Goal: Task Accomplishment & Management: Use online tool/utility

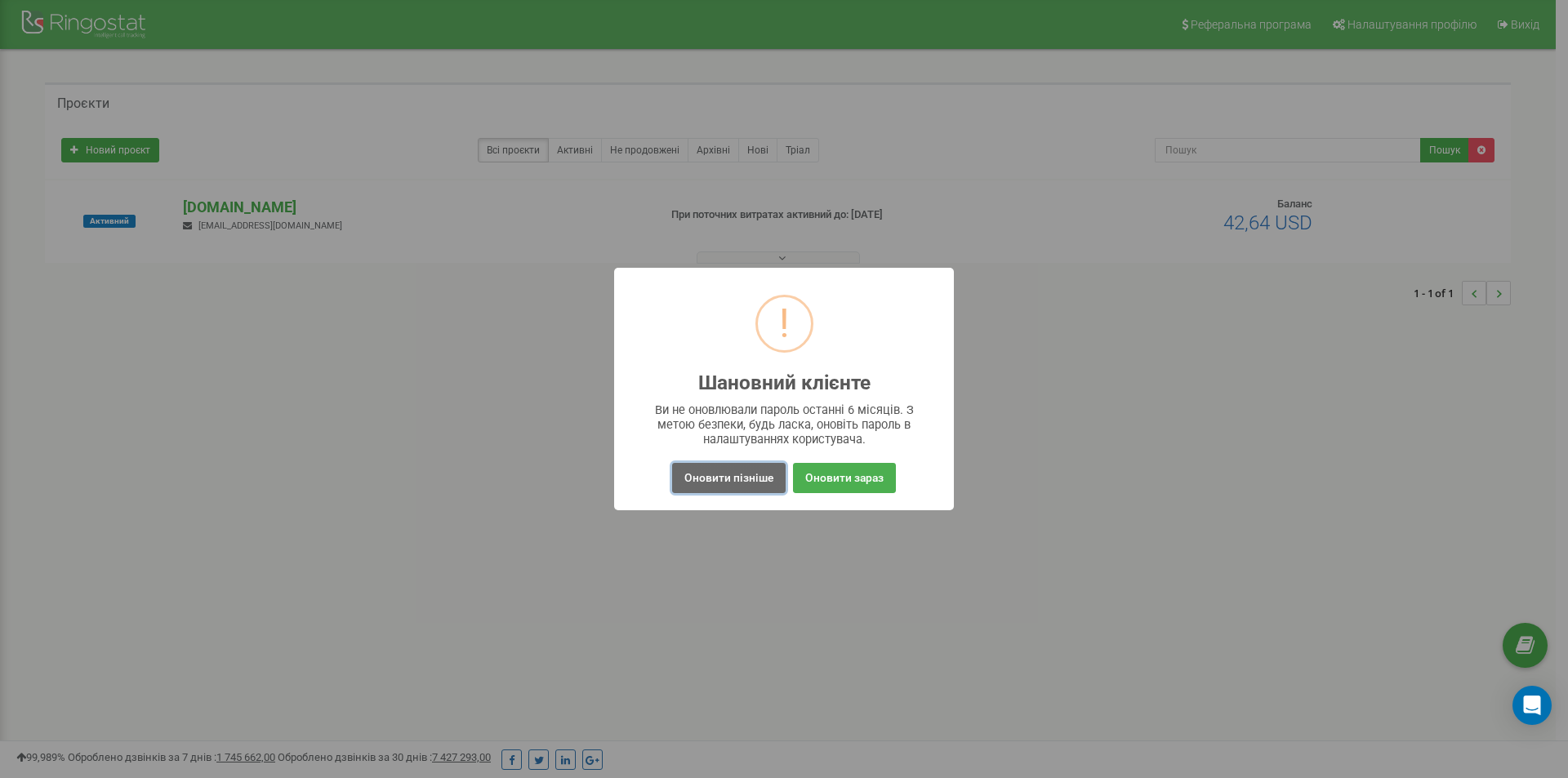
click at [733, 481] on button "Оновити пізніше" at bounding box center [728, 478] width 114 height 30
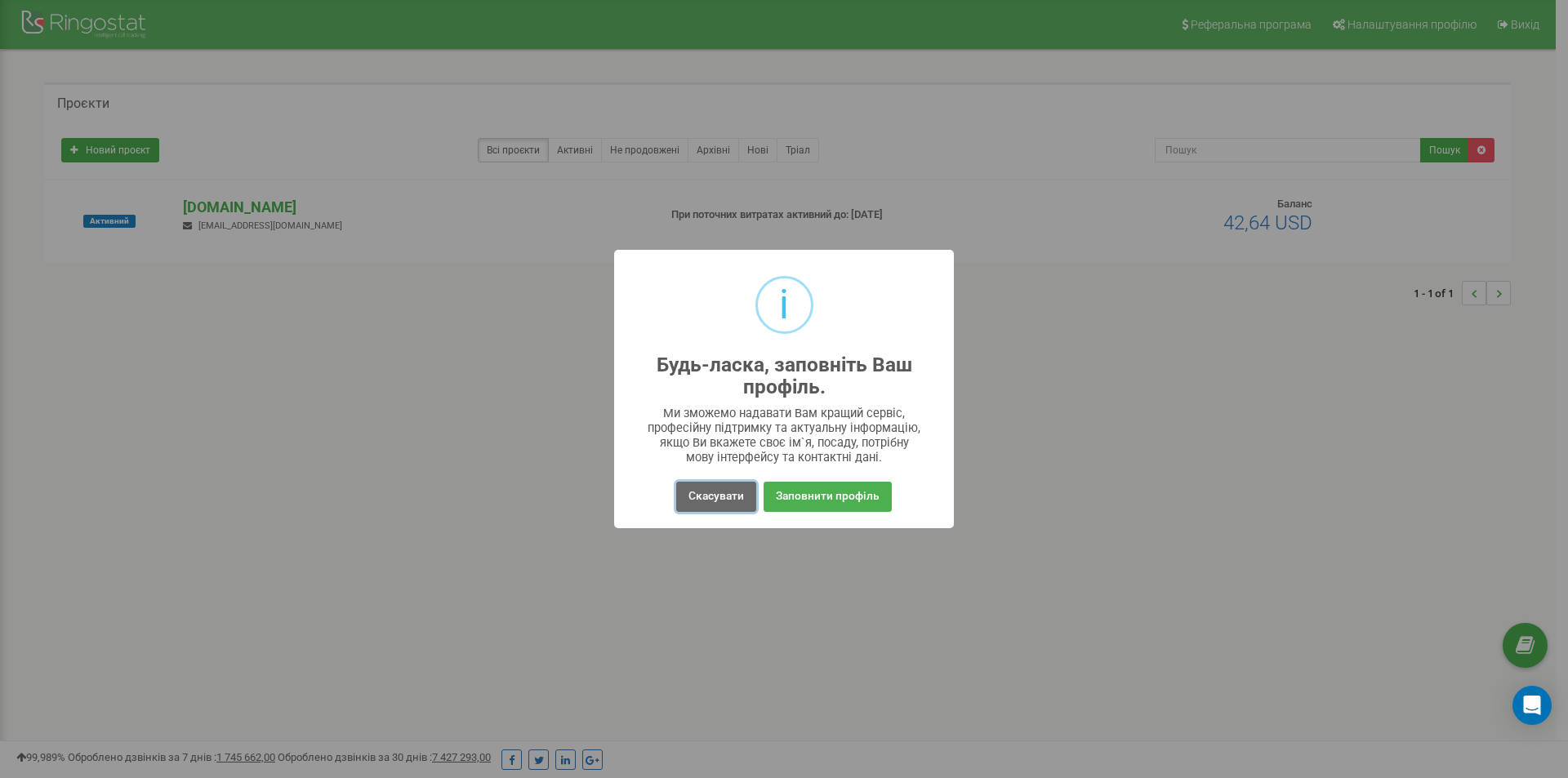
click at [727, 496] on button "Скасувати" at bounding box center [716, 496] width 80 height 30
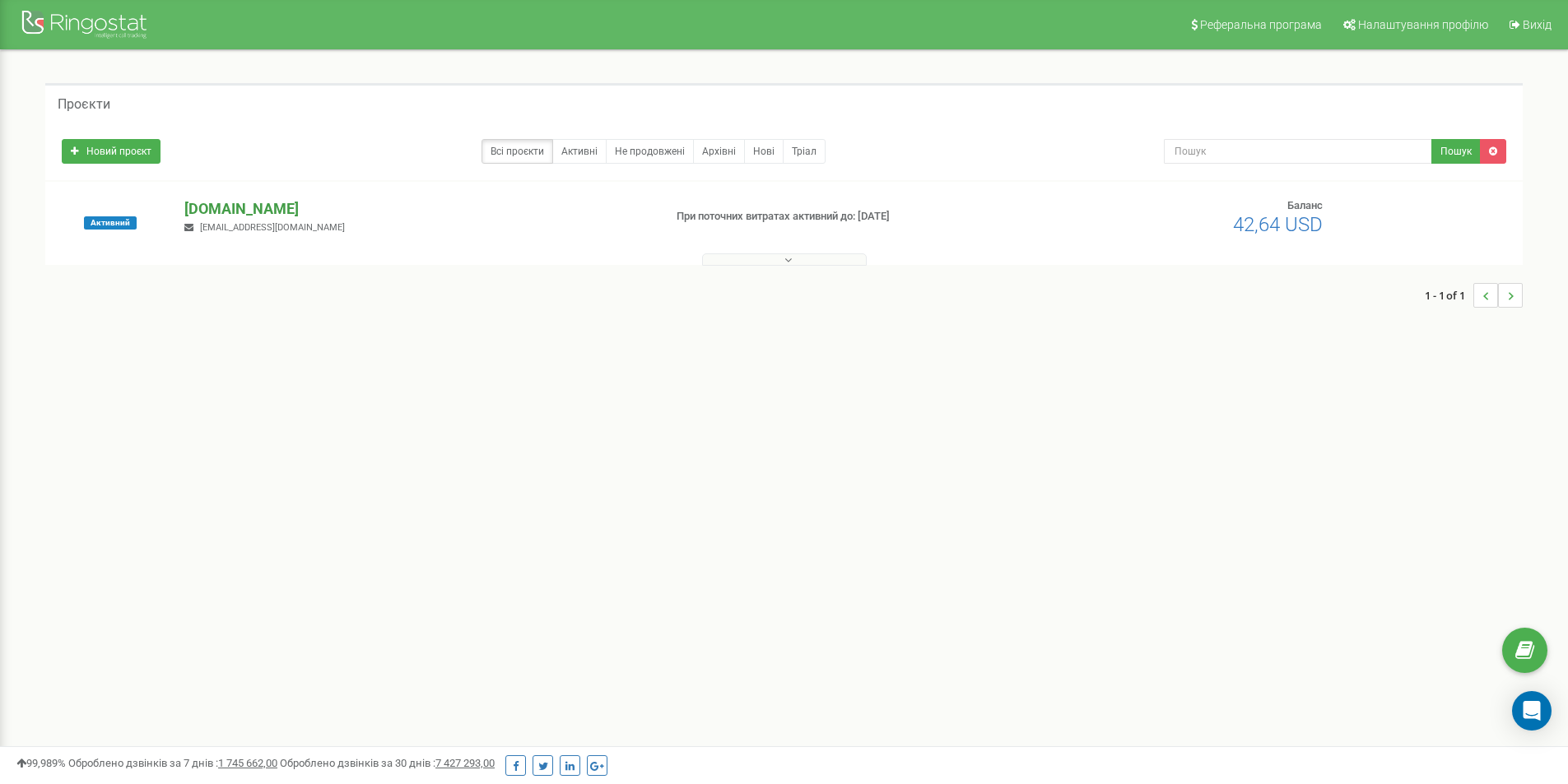
click at [224, 202] on p "[DOMAIN_NAME]" at bounding box center [417, 209] width 465 height 21
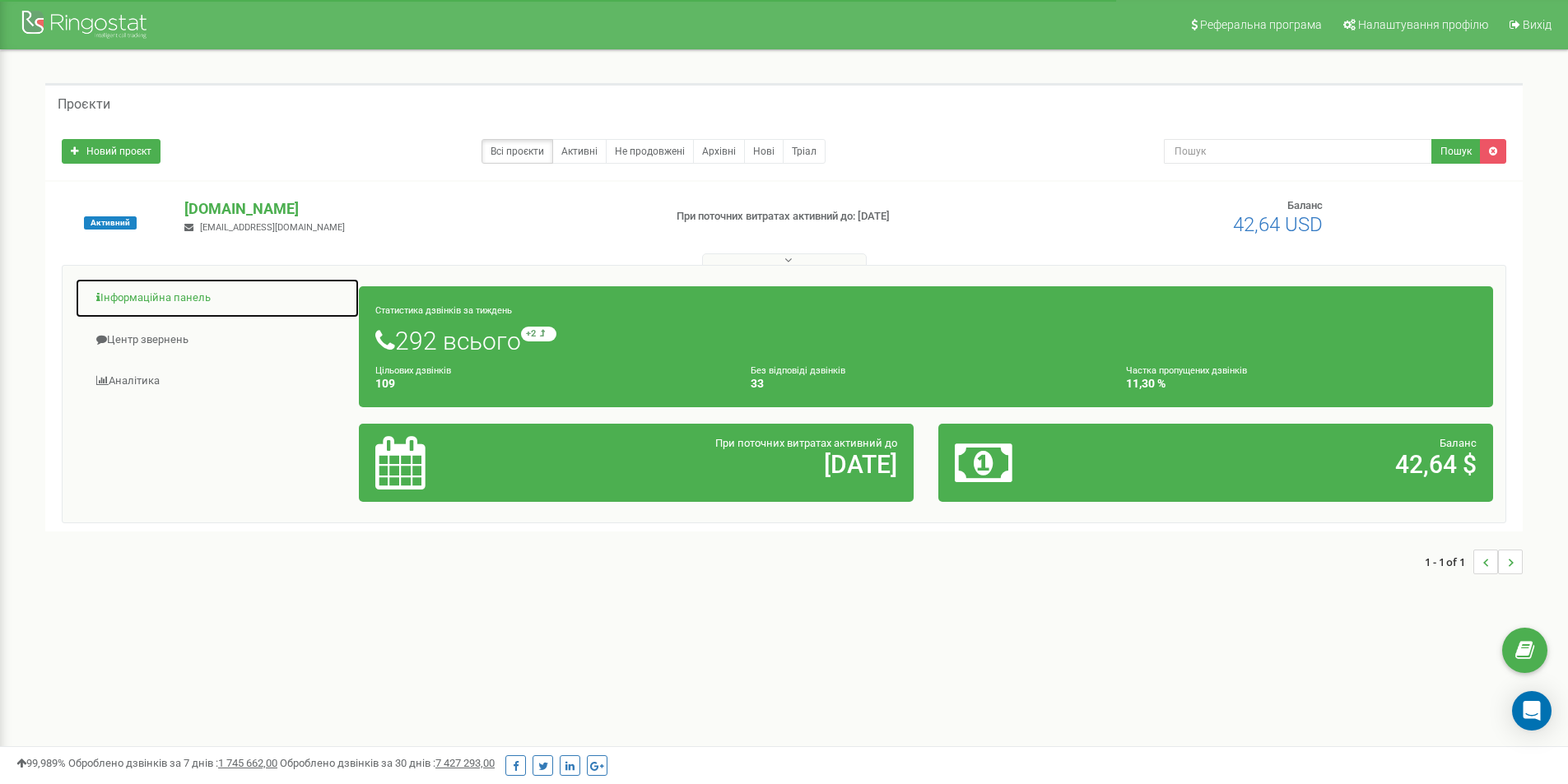
click at [124, 295] on link "Інформаційна панель" at bounding box center [217, 298] width 285 height 40
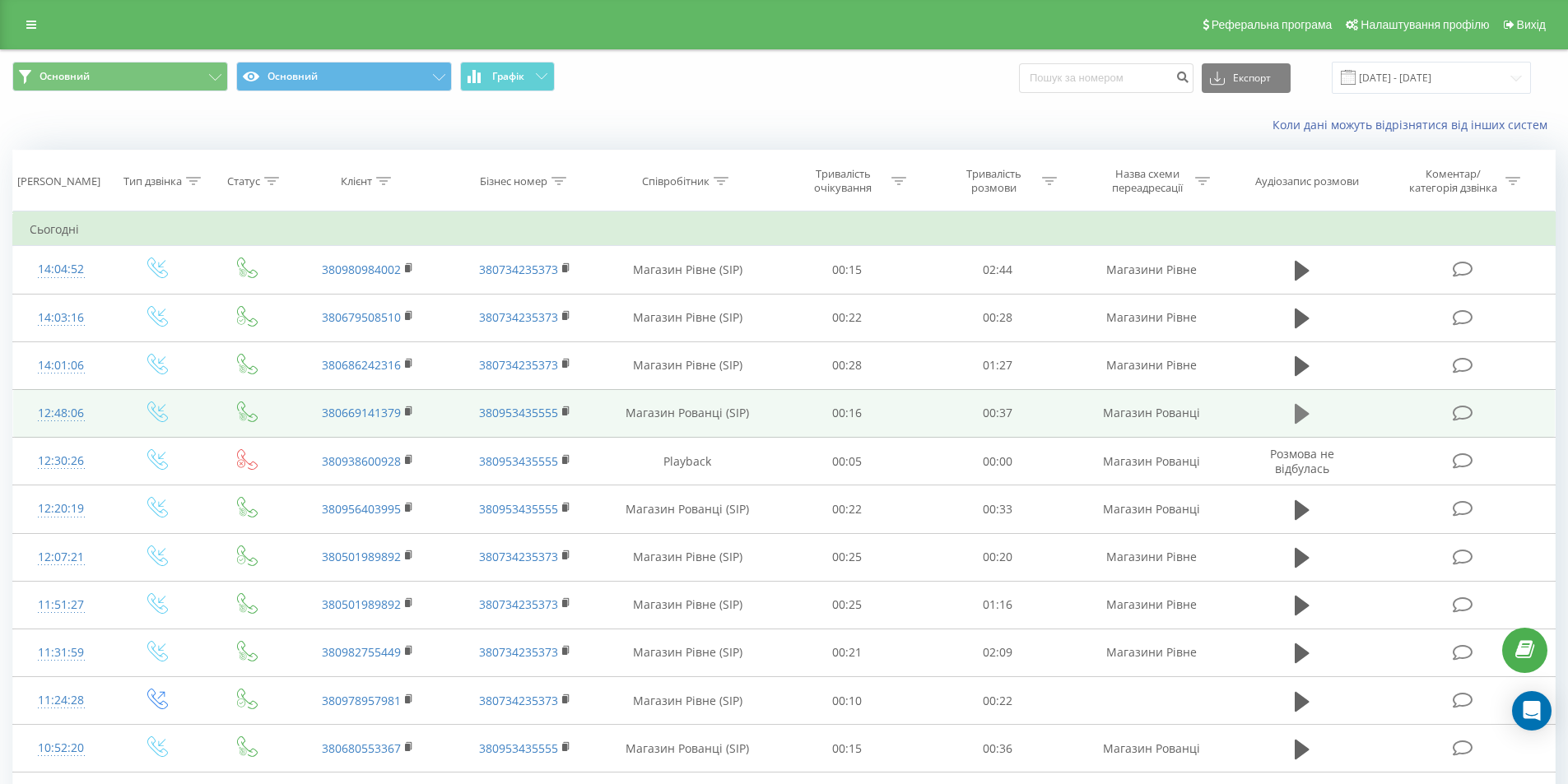
click at [1309, 415] on icon at bounding box center [1302, 414] width 15 height 23
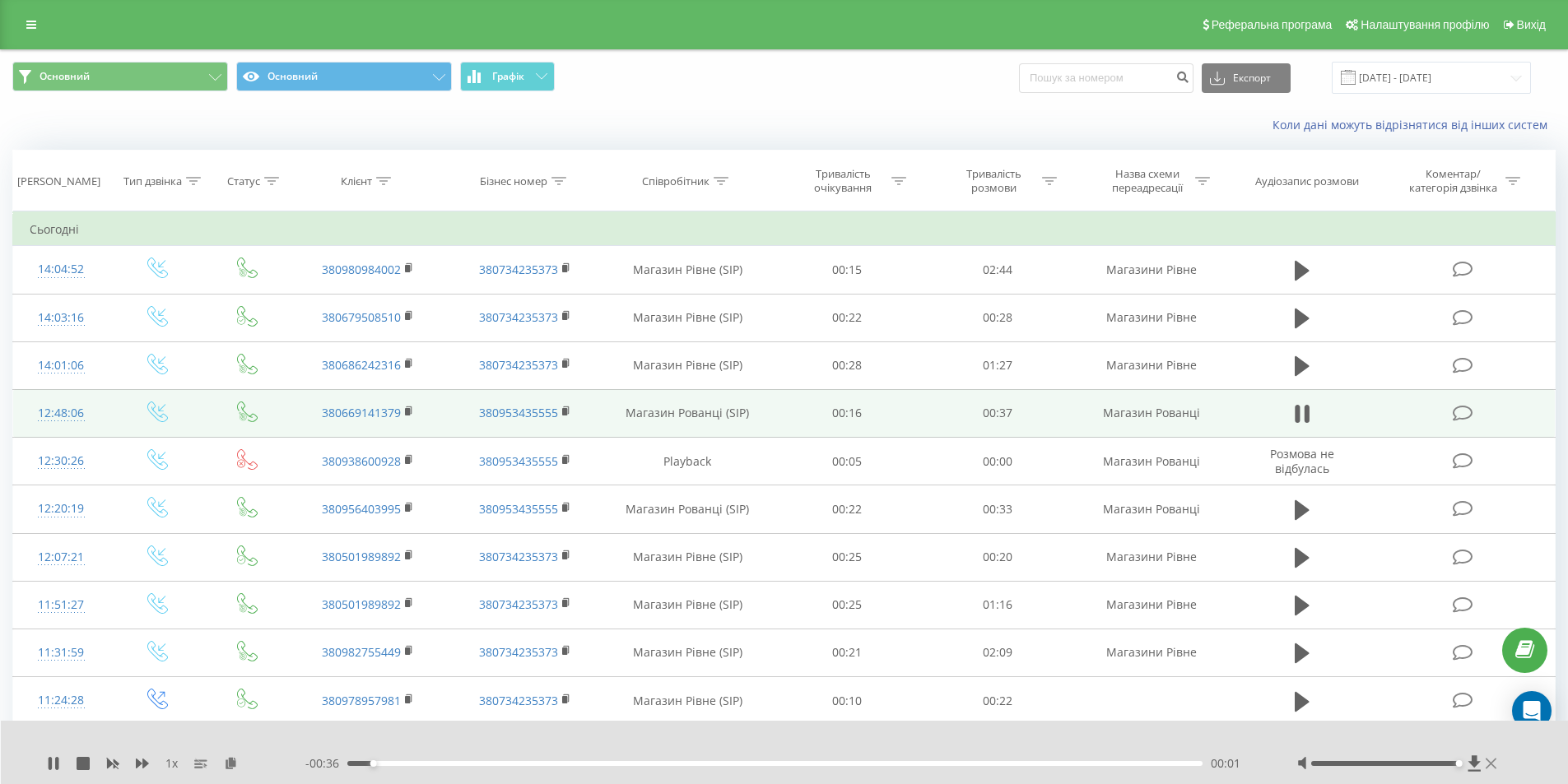
drag, startPoint x: 1415, startPoint y: 764, endPoint x: 1487, endPoint y: 767, distance: 72.1
click at [1487, 767] on div at bounding box center [1399, 764] width 204 height 17
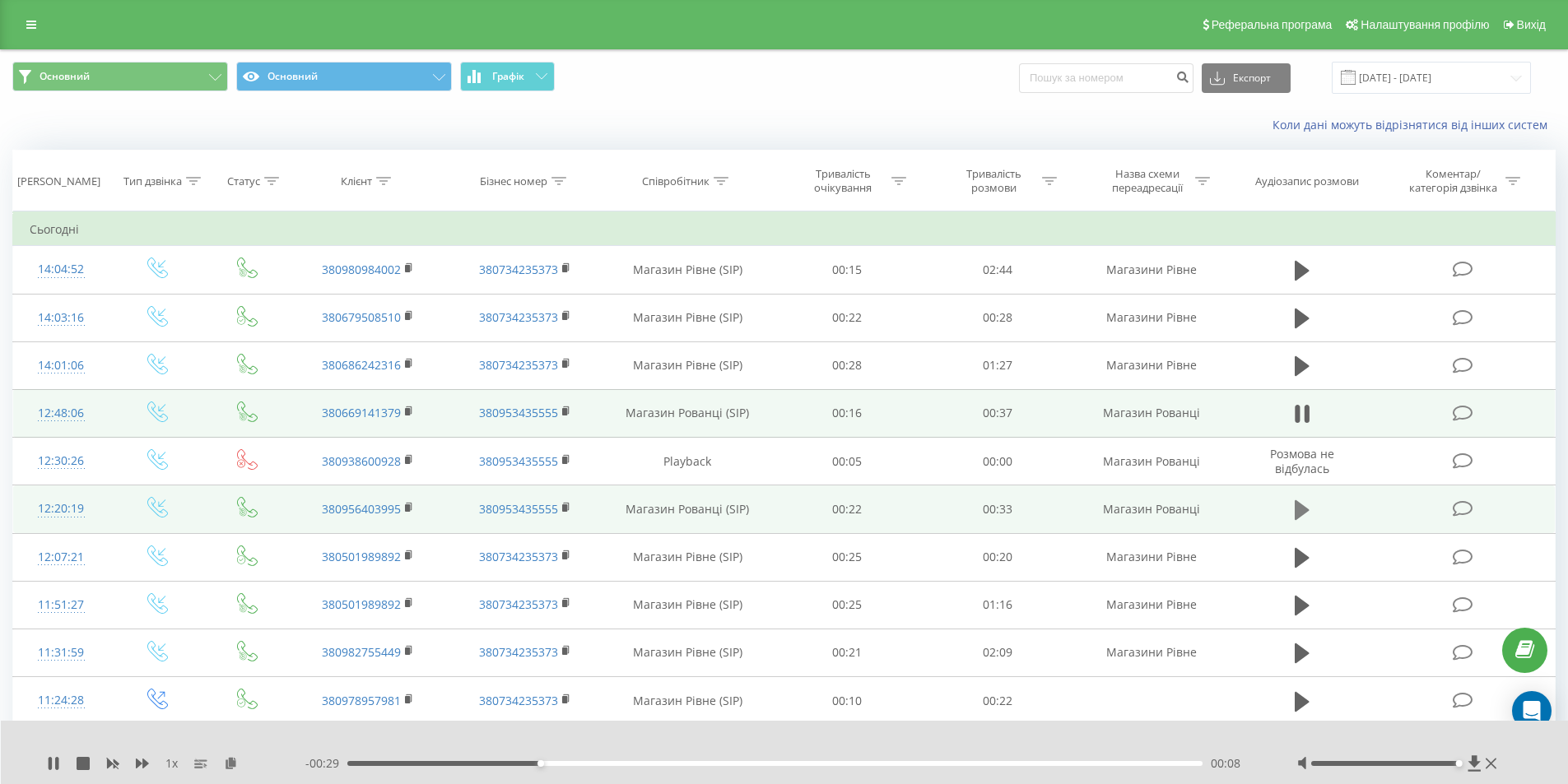
click at [1302, 511] on icon at bounding box center [1302, 510] width 15 height 20
click at [52, 763] on icon at bounding box center [53, 763] width 13 height 13
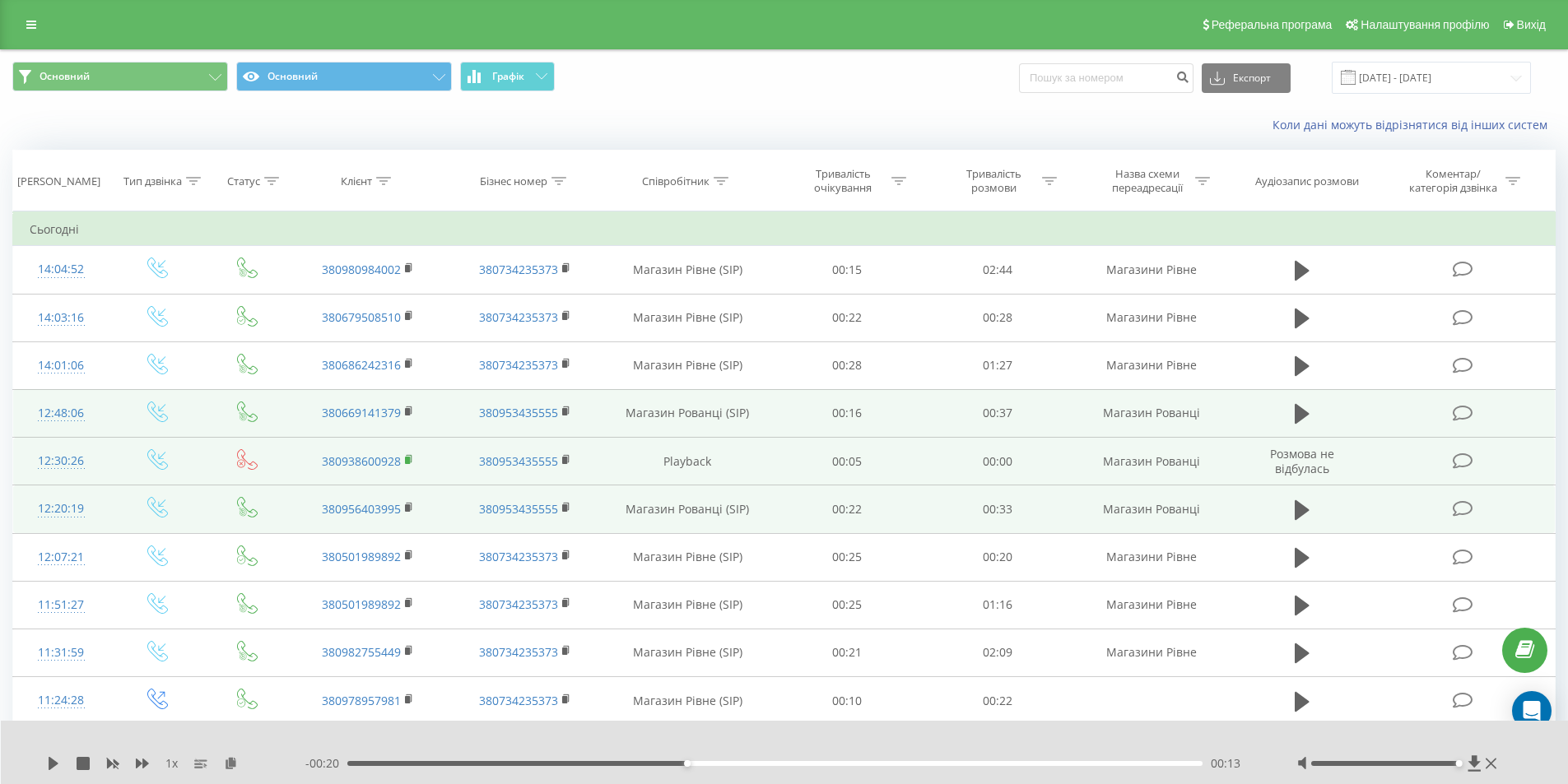
click at [407, 461] on rect at bounding box center [407, 460] width 5 height 7
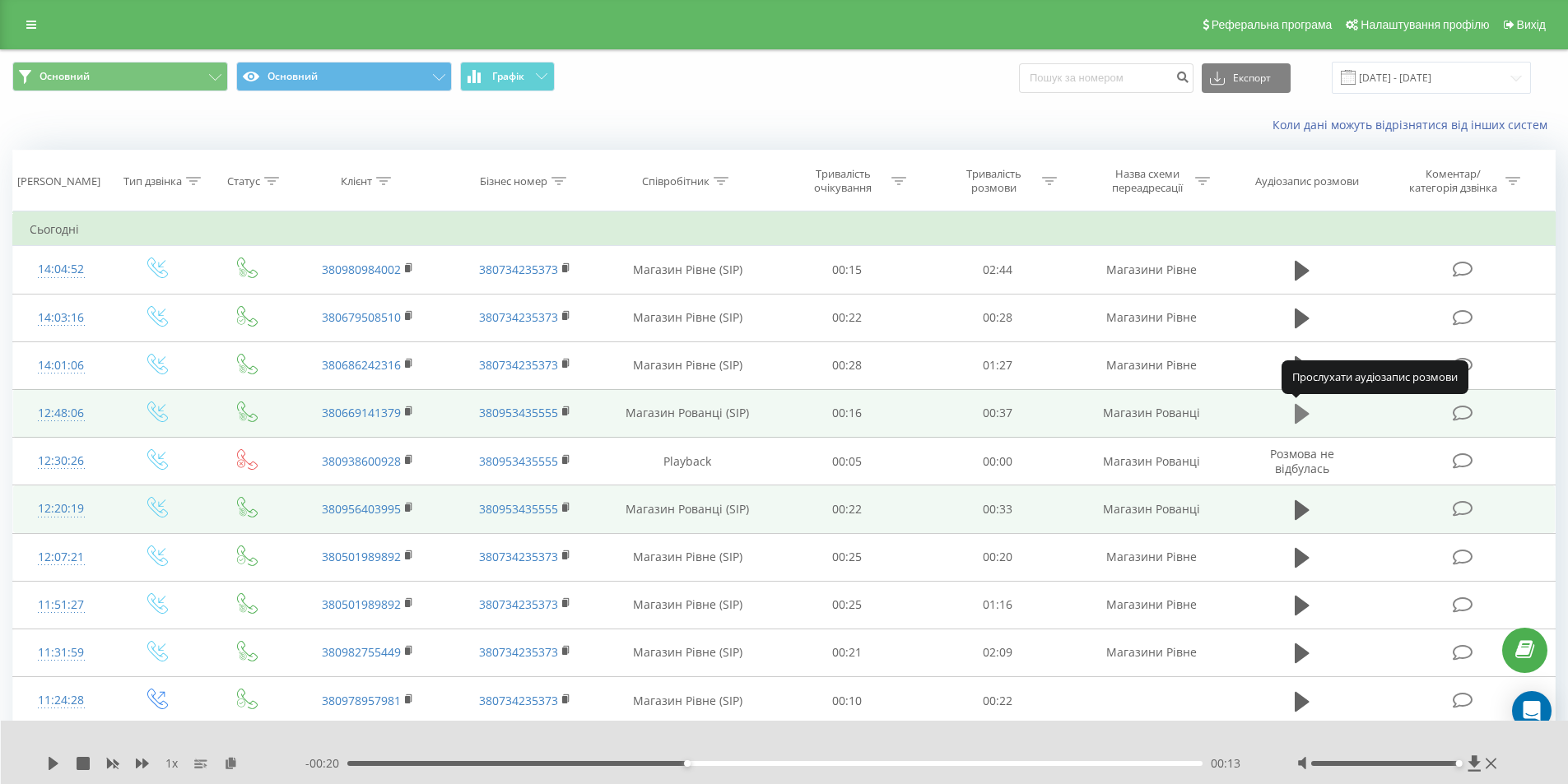
click at [1303, 419] on icon at bounding box center [1302, 414] width 15 height 23
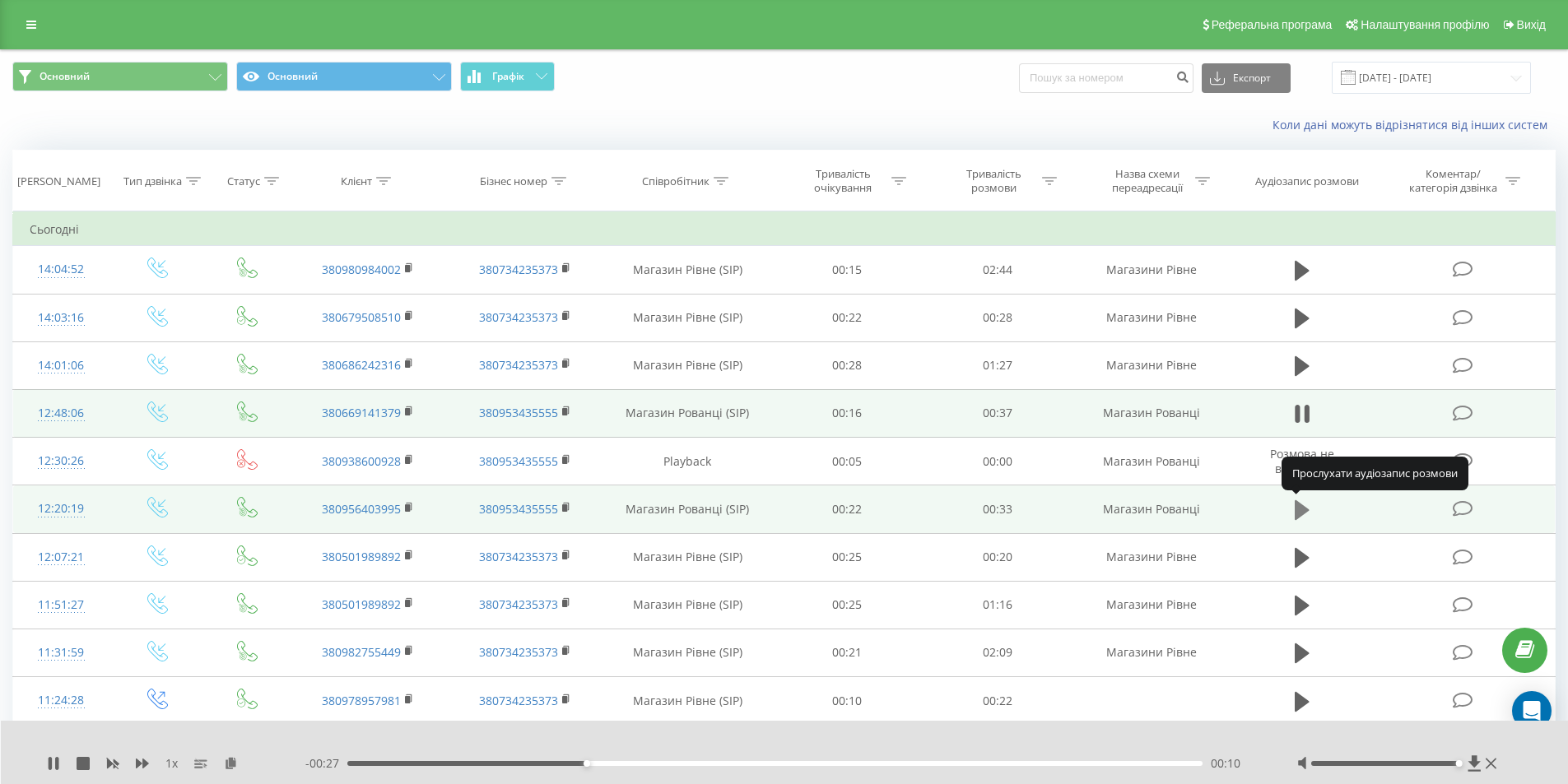
click at [1295, 516] on icon at bounding box center [1302, 510] width 15 height 20
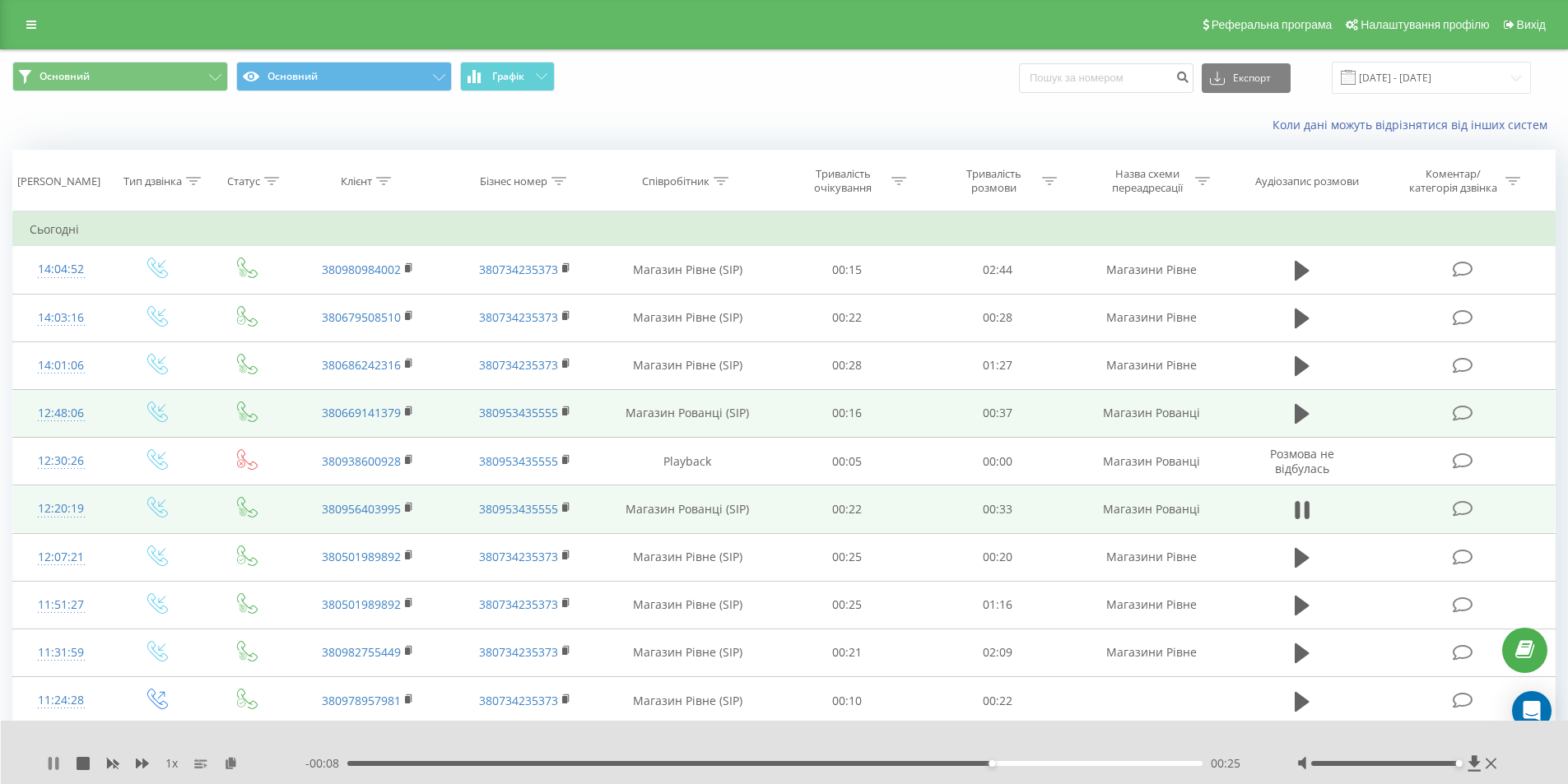
click at [59, 762] on icon at bounding box center [53, 763] width 13 height 13
click at [406, 506] on rect at bounding box center [407, 508] width 5 height 7
